Goal: Transaction & Acquisition: Purchase product/service

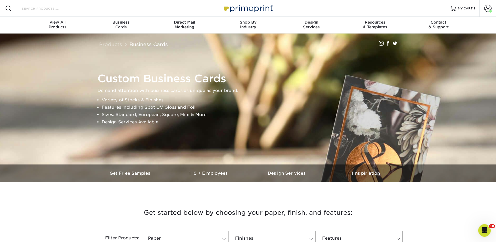
click at [53, 9] on input "Search Products" at bounding box center [46, 8] width 51 height 6
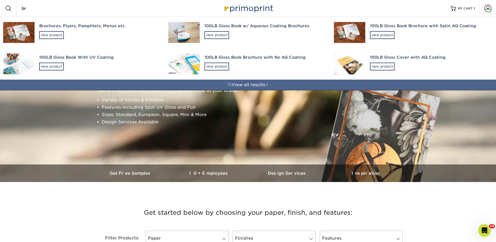
type input "br"
click at [52, 26] on div "Brochures, Flyers, Pamphlets, Menus etc." at bounding box center [99, 26] width 120 height 6
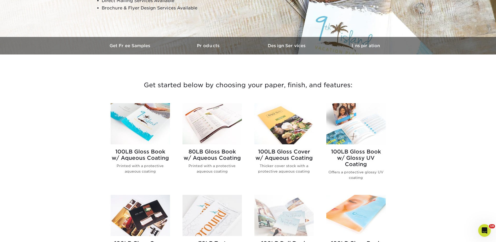
scroll to position [183, 0]
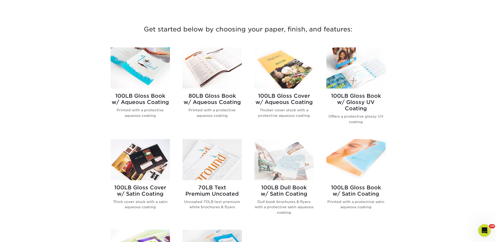
drag, startPoint x: 142, startPoint y: 64, endPoint x: 152, endPoint y: 64, distance: 9.4
click at [142, 64] on img at bounding box center [140, 67] width 59 height 41
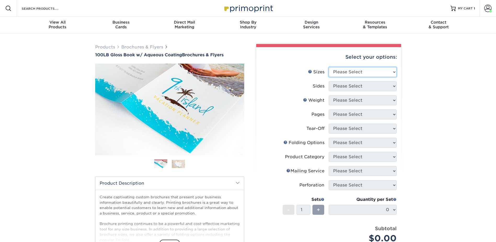
click at [341, 67] on select "Please Select 3.5" x 8.5" 3.5" x 11" 3.67" x 8.5" 4" x 6" 4" x 8.5" 4" x 9" 4" …" at bounding box center [363, 72] width 68 height 10
select select "8.50x11.00"
click at [329, 67] on select "Please Select 3.5" x 8.5" 3.5" x 11" 3.67" x 8.5" 4" x 6" 4" x 8.5" 4" x 9" 4" …" at bounding box center [363, 72] width 68 height 10
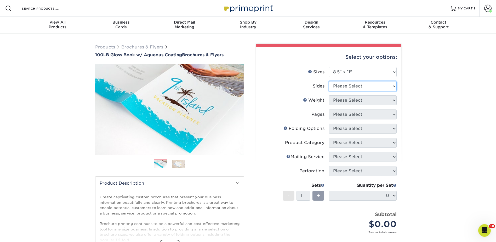
drag, startPoint x: 341, startPoint y: 86, endPoint x: 340, endPoint y: 92, distance: 5.5
click at [341, 86] on select "Please Select Print Both Sides Print Front Only" at bounding box center [363, 86] width 68 height 10
select select "13abbda7-1d64-4f25-8bb2-c179b224825d"
click at [329, 81] on select "Please Select Print Both Sides Print Front Only" at bounding box center [363, 86] width 68 height 10
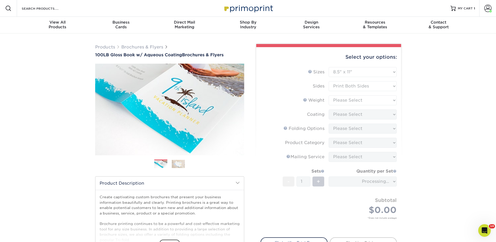
click at [337, 98] on form "Sizes Help Sizes Please Select 3.5" x 8.5" 3.5" x 11" 3.67" x 8.5" 4" x 6" 4" x…" at bounding box center [329, 149] width 137 height 164
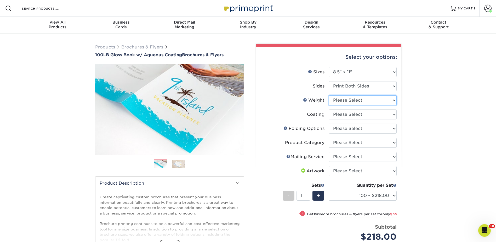
drag, startPoint x: 337, startPoint y: 99, endPoint x: 338, endPoint y: 102, distance: 3.4
click at [337, 99] on select "Please Select 100LB" at bounding box center [363, 100] width 68 height 10
select select "100LB"
click at [329, 95] on select "Please Select 100LB" at bounding box center [363, 100] width 68 height 10
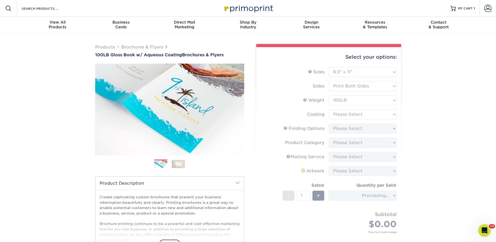
click at [338, 114] on form "Sizes Help Sizes Please Select 3.5" x 8.5" 3.5" x 11" 3.67" x 8.5" 4" x 6" 4" x…" at bounding box center [329, 156] width 137 height 178
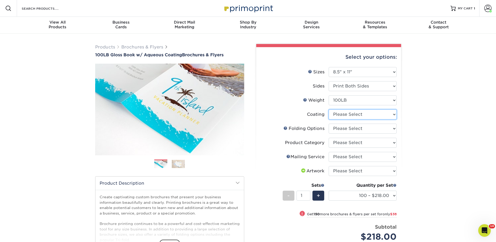
click at [339, 114] on select at bounding box center [363, 114] width 68 height 10
select select "d41dab50-ff65-4f4f-bb17-2afe4d36ae33"
click at [329, 109] on select at bounding box center [363, 114] width 68 height 10
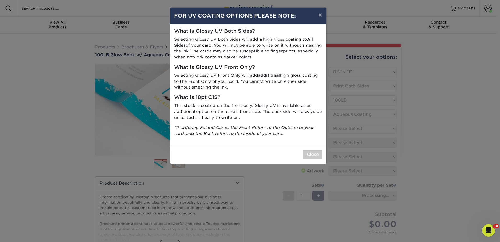
drag, startPoint x: 315, startPoint y: 148, endPoint x: 318, endPoint y: 146, distance: 3.6
click at [315, 149] on div "Close" at bounding box center [248, 154] width 156 height 19
click at [309, 154] on button "Close" at bounding box center [312, 154] width 19 height 10
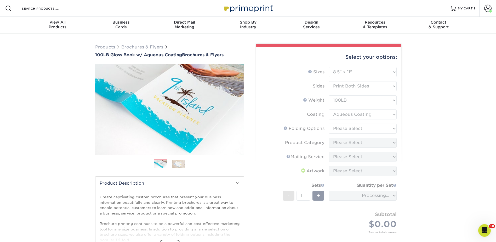
click at [341, 130] on form "Sizes Help Sizes Please Select 3.5" x 8.5" 3.5" x 11" 3.67" x 8.5" 4" x 6" 4" x…" at bounding box center [329, 156] width 137 height 178
click at [345, 127] on form "Sizes Help Sizes Please Select 3.5" x 8.5" 3.5" x 11" 3.67" x 8.5" 4" x 6" 4" x…" at bounding box center [329, 156] width 137 height 178
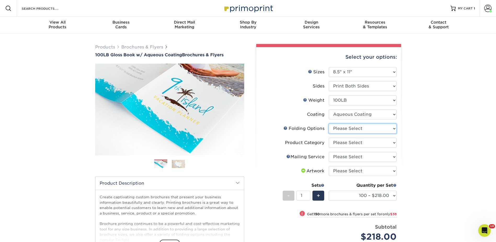
click at [345, 127] on select "Please Select FLAT - No Folding Accordion Fold Half-Fold (Vertical) Half-Fold (…" at bounding box center [363, 128] width 68 height 10
click at [353, 69] on select "Please Select 3.5" x 8.5" 3.5" x 11" 3.67" x 8.5" 4" x 6" 4" x 8.5" 4" x 9" 4" …" at bounding box center [363, 72] width 68 height 10
select select "4.00x10.00"
click at [329, 67] on select "Please Select 3.5" x 8.5" 3.5" x 11" 3.67" x 8.5" 4" x 6" 4" x 8.5" 4" x 9" 4" …" at bounding box center [363, 72] width 68 height 10
select select "-1"
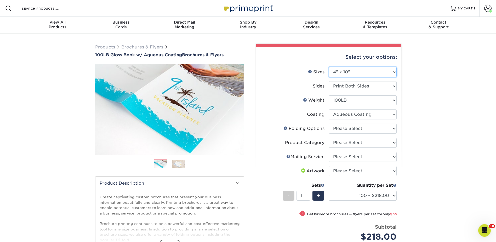
select select "-1"
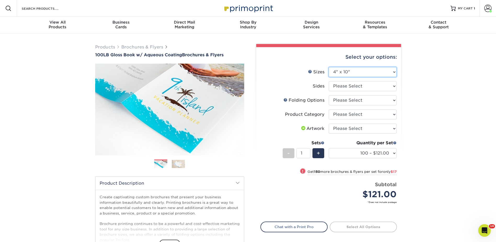
click at [343, 70] on select "Please Select 3.5" x 8.5" 3.5" x 11" 3.67" x 8.5" 4" x 6" 4" x 8.5" 4" x 9" 4" …" at bounding box center [363, 72] width 68 height 10
select select "11.00x25.50"
click at [329, 67] on select "Please Select 3.5" x 8.5" 3.5" x 11" 3.67" x 8.5" 4" x 6" 4" x 8.5" 4" x 9" 4" …" at bounding box center [363, 72] width 68 height 10
select select "-1"
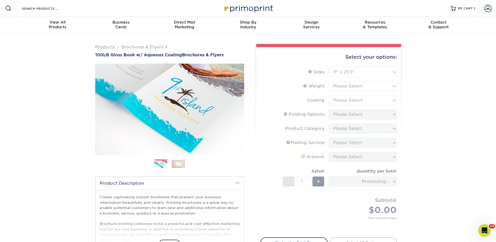
click at [346, 86] on form "Sizes Help Sizes Please Select 3.5" x 8.5" 3.5" x 11" 3.67" x 8.5" 4" x 6" 4" x…" at bounding box center [329, 149] width 137 height 164
click at [345, 85] on form "Sizes Help Sizes Please Select 3.5" x 8.5" 3.5" x 11" 3.67" x 8.5" 4" x 6" 4" x…" at bounding box center [329, 149] width 137 height 164
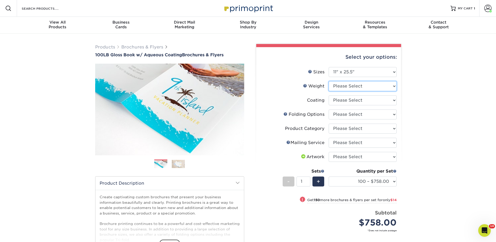
click at [345, 85] on select "Please Select 100LB" at bounding box center [363, 86] width 68 height 10
select select "100LB"
click at [329, 81] on select "Please Select 100LB" at bounding box center [363, 86] width 68 height 10
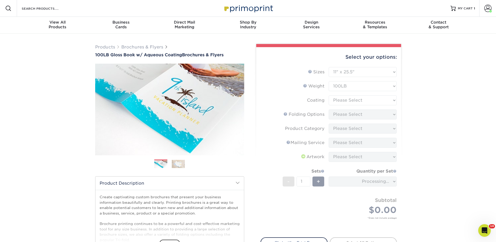
click at [340, 99] on form "Sizes Help Sizes Please Select 3.5" x 8.5" 3.5" x 11" 3.67" x 8.5" 4" x 6" 4" x…" at bounding box center [329, 149] width 137 height 164
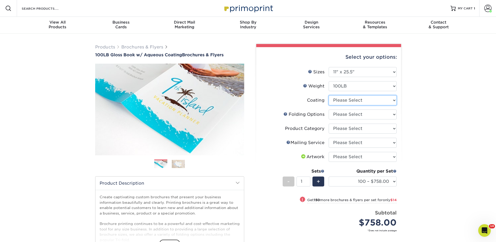
click at [339, 100] on select at bounding box center [363, 100] width 68 height 10
select select "d41dab50-ff65-4f4f-bb17-2afe4d36ae33"
click at [329, 95] on select at bounding box center [363, 100] width 68 height 10
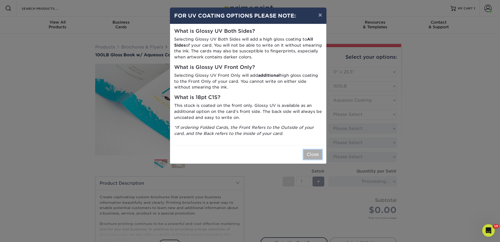
click at [311, 154] on button "Close" at bounding box center [312, 154] width 19 height 10
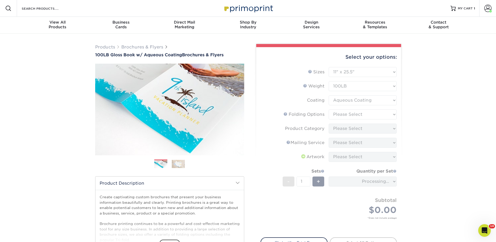
click at [343, 110] on form "Sizes Help Sizes Please Select 3.5" x 8.5" 3.5" x 11" 3.67" x 8.5" 4" x 6" 4" x…" at bounding box center [329, 149] width 137 height 164
click at [343, 113] on form "Sizes Help Sizes Please Select 3.5" x 8.5" 3.5" x 11" 3.67" x 8.5" 4" x 6" 4" x…" at bounding box center [329, 149] width 137 height 164
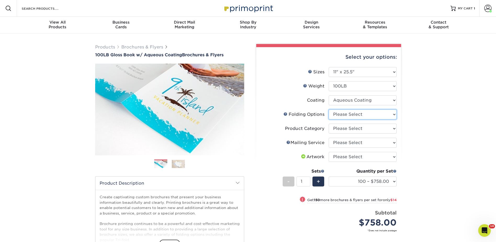
click at [343, 113] on select "Please Select FLAT - No Folding Tri-Fold / Letter Fold" at bounding box center [363, 114] width 68 height 10
